Goal: Transaction & Acquisition: Purchase product/service

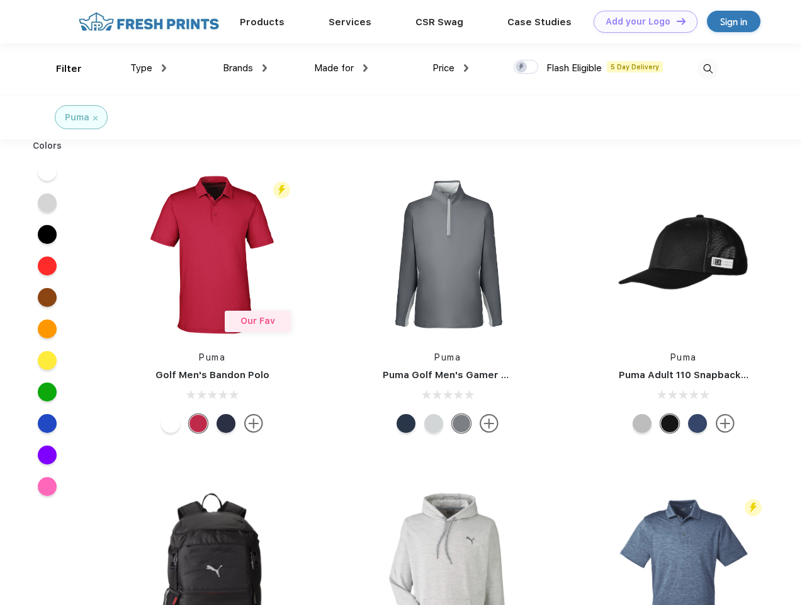
click at [641, 21] on link "Add your Logo Design Tool" at bounding box center [646, 22] width 104 height 22
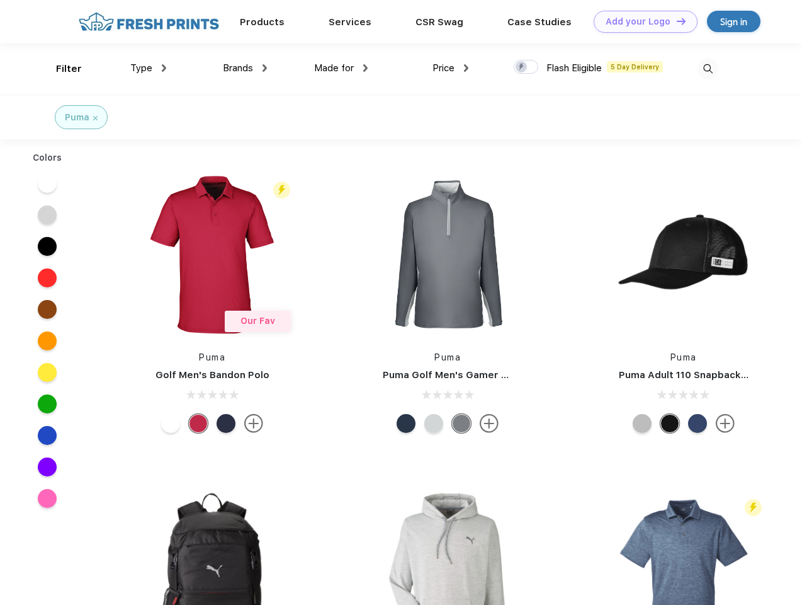
click at [0, 0] on div "Design Tool" at bounding box center [0, 0] width 0 height 0
click at [676, 21] on link "Add your Logo Design Tool" at bounding box center [646, 22] width 104 height 22
click at [60, 69] on div "Filter" at bounding box center [69, 69] width 26 height 14
click at [149, 68] on span "Type" at bounding box center [141, 67] width 22 height 11
click at [245, 68] on span "Brands" at bounding box center [238, 67] width 30 height 11
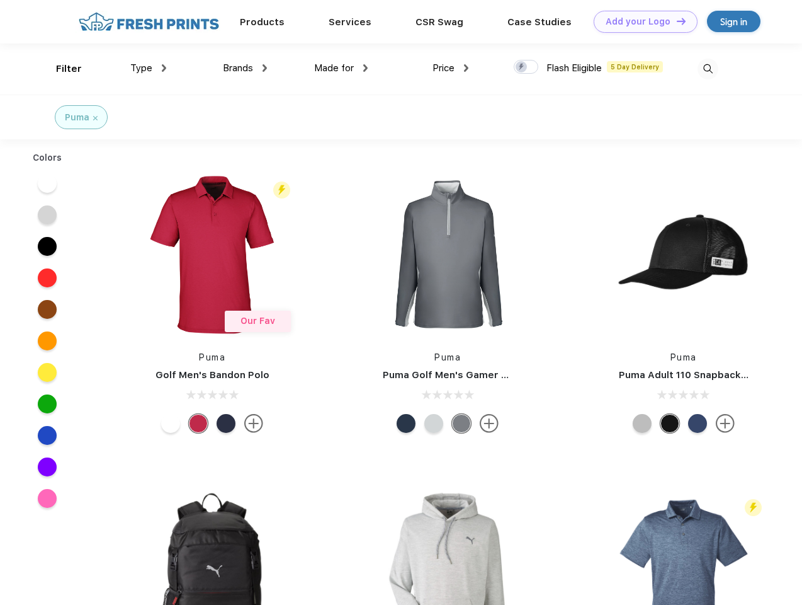
click at [341, 68] on span "Made for" at bounding box center [334, 67] width 40 height 11
click at [451, 68] on span "Price" at bounding box center [444, 67] width 22 height 11
click at [526, 67] on div at bounding box center [526, 67] width 25 height 14
click at [522, 67] on input "checkbox" at bounding box center [518, 63] width 8 height 8
click at [708, 69] on img at bounding box center [708, 69] width 21 height 21
